Goal: Task Accomplishment & Management: Manage account settings

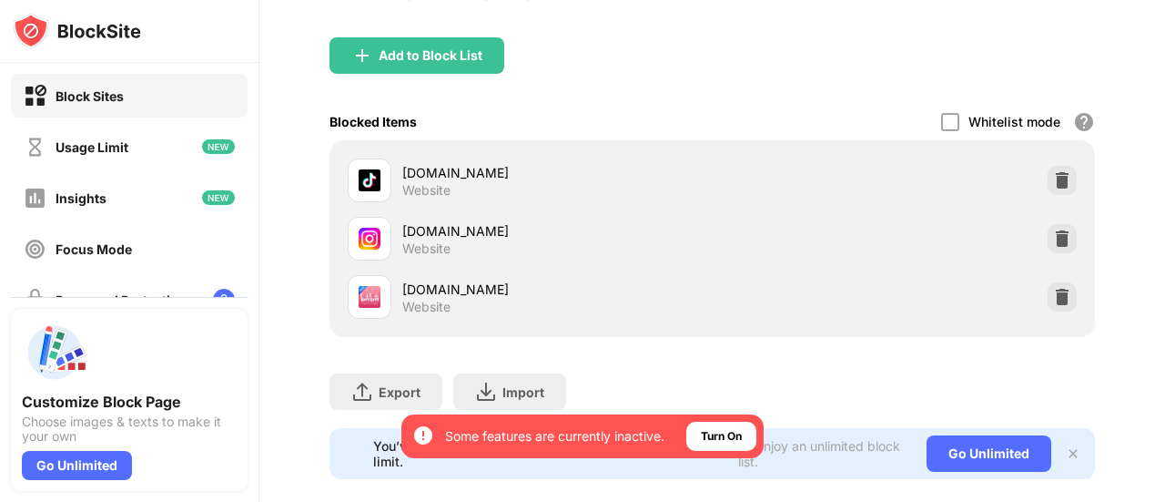
scroll to position [173, 0]
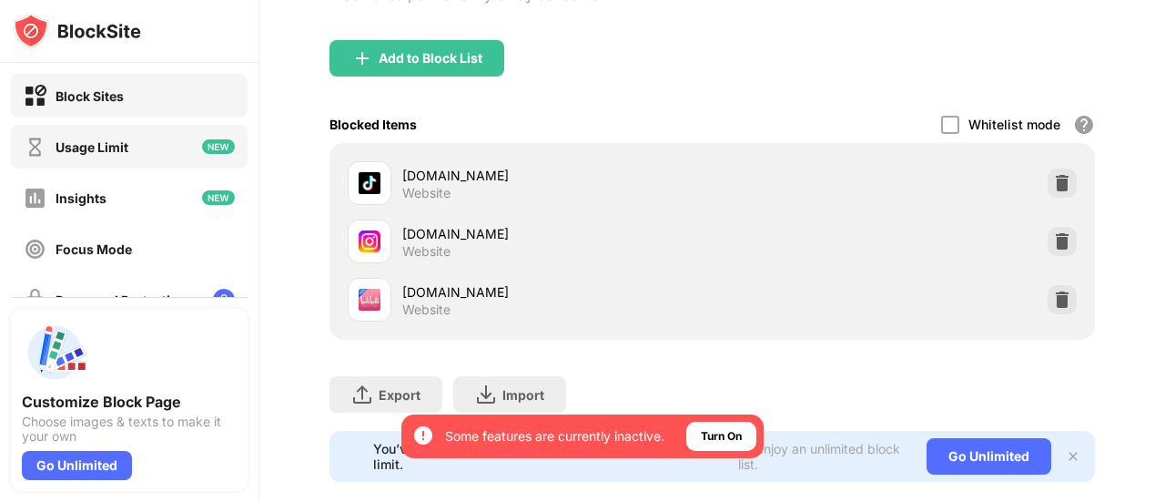
click at [158, 157] on div "Usage Limit" at bounding box center [129, 147] width 237 height 44
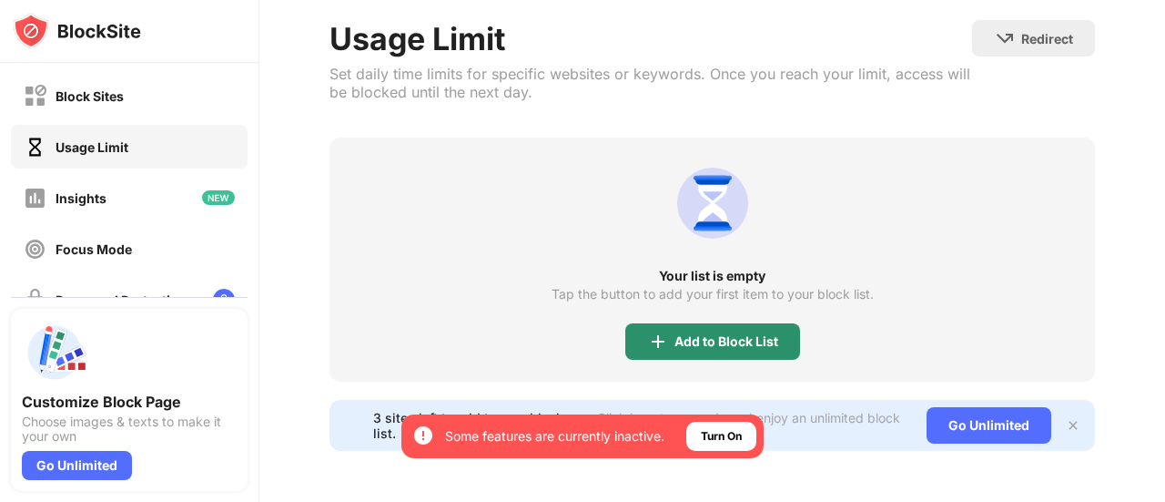
click at [675, 334] on div "Add to Block List" at bounding box center [727, 341] width 104 height 15
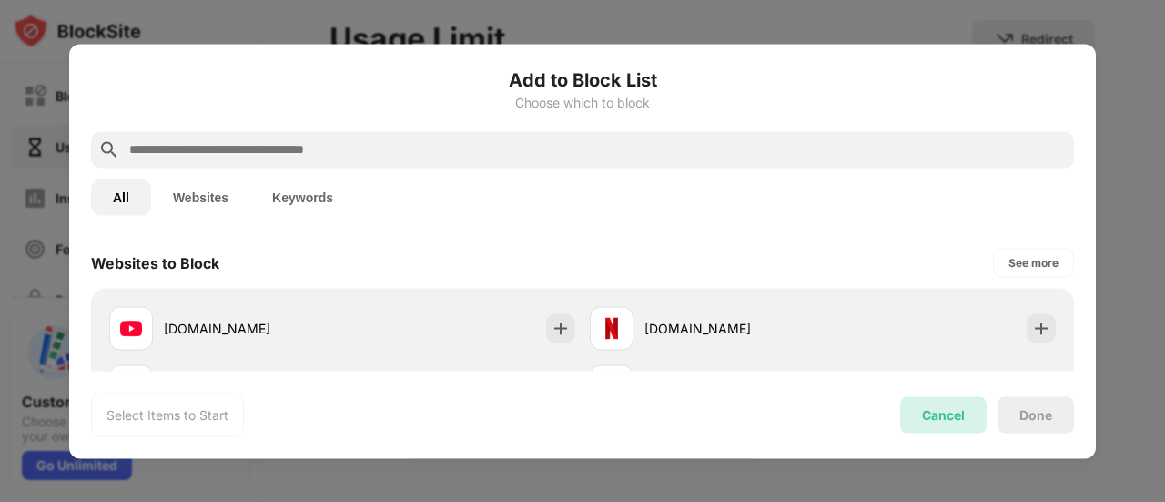
click at [943, 407] on div "Cancel" at bounding box center [943, 414] width 43 height 15
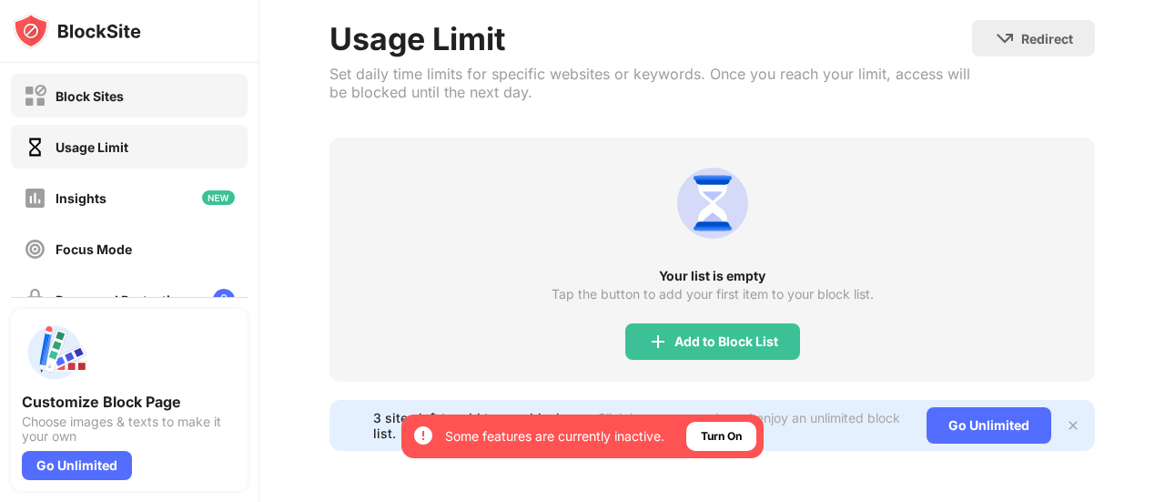
click at [162, 102] on div "Block Sites" at bounding box center [129, 96] width 237 height 44
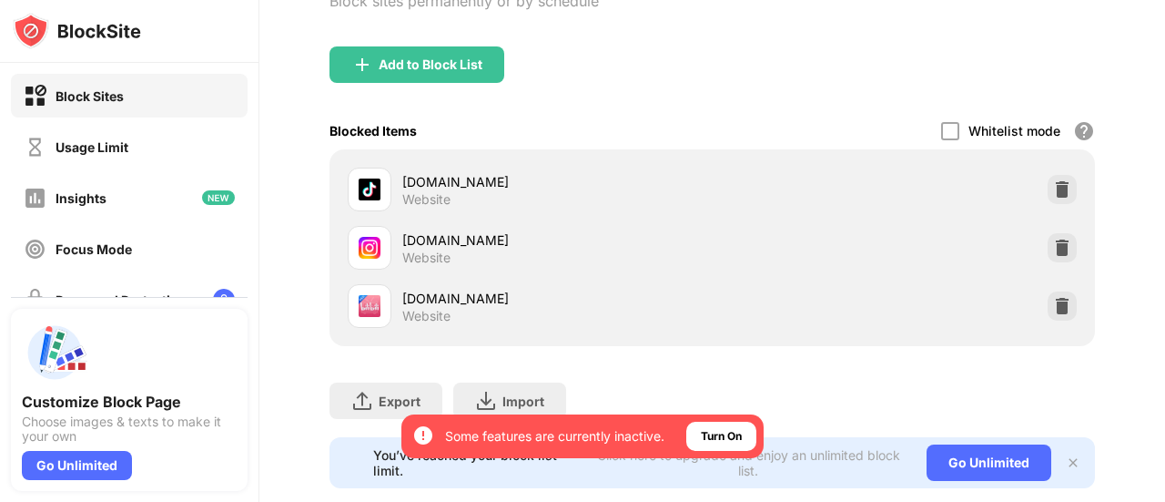
scroll to position [168, 0]
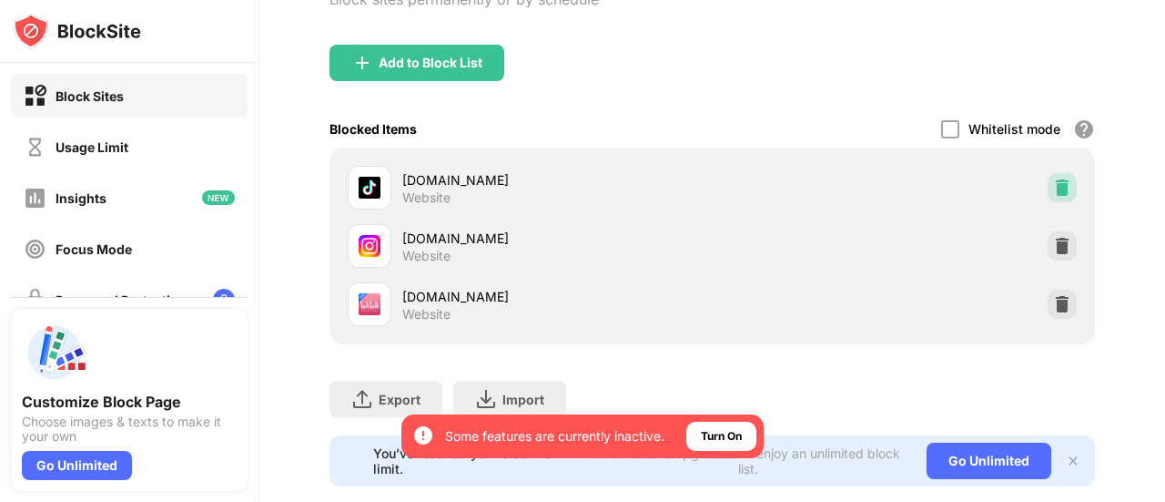
click at [1053, 188] on img at bounding box center [1062, 187] width 18 height 18
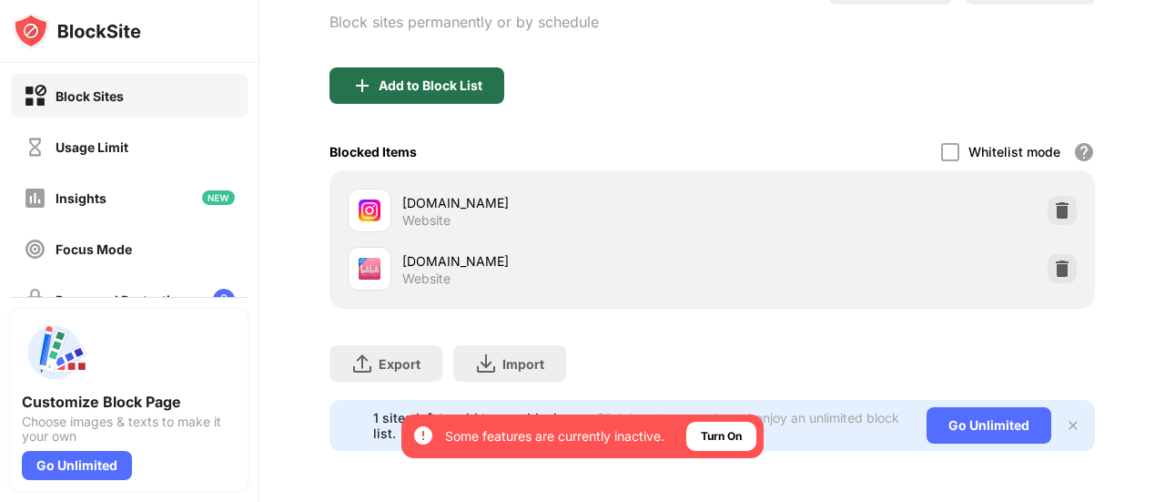
click at [471, 78] on div "Add to Block List" at bounding box center [431, 85] width 104 height 15
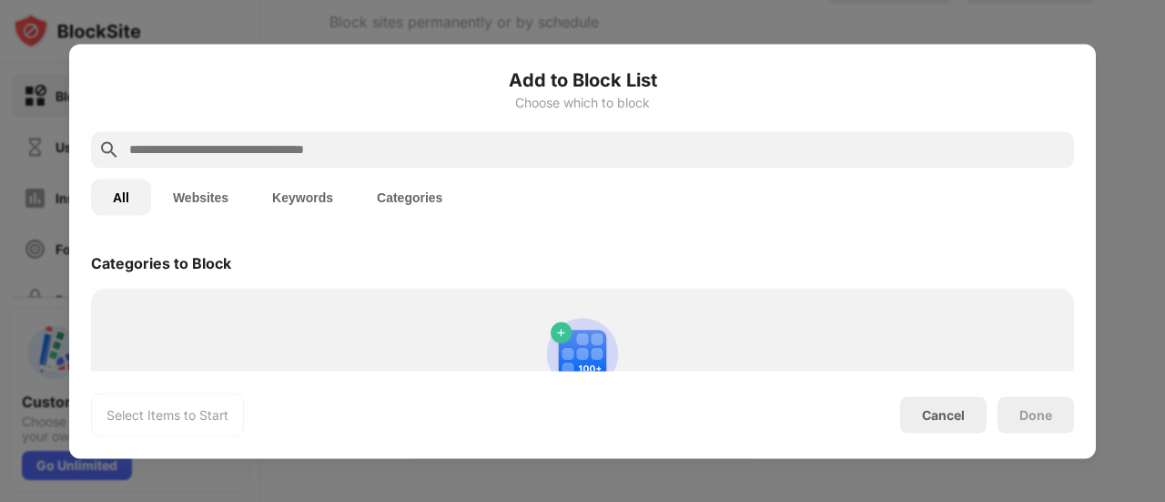
click at [522, 146] on input "text" at bounding box center [596, 149] width 939 height 22
click at [759, 145] on input "text" at bounding box center [596, 149] width 939 height 22
click at [1059, 423] on div "Done" at bounding box center [1036, 414] width 76 height 36
click at [829, 141] on input "text" at bounding box center [596, 149] width 939 height 22
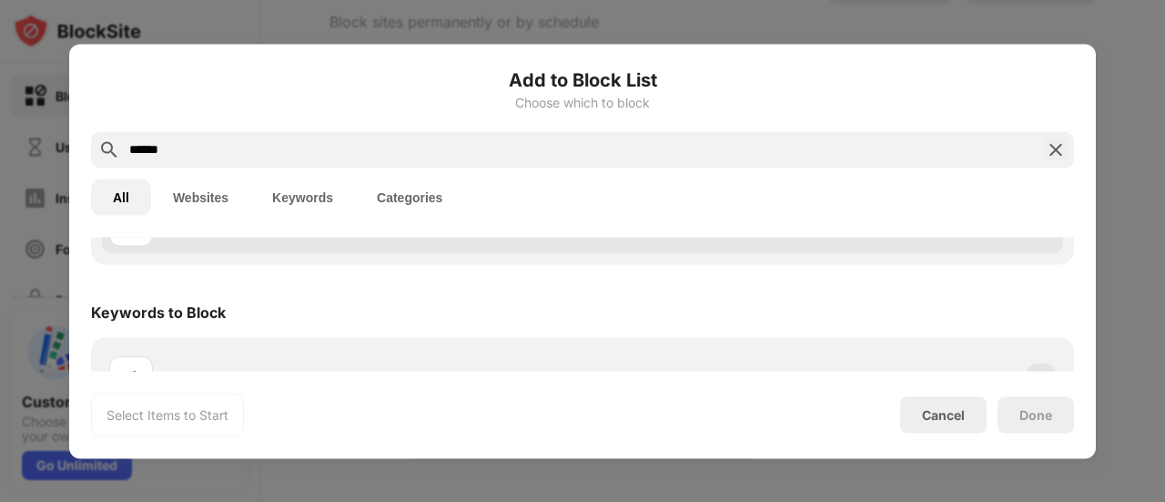
scroll to position [149, 0]
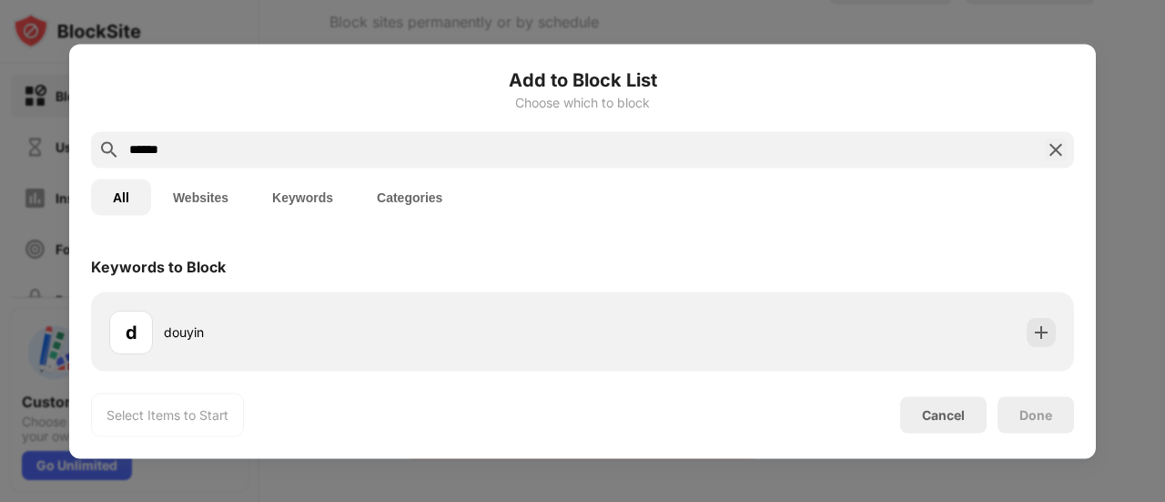
type input "******"
click at [972, 411] on div "Cancel" at bounding box center [943, 414] width 86 height 36
